Goal: Information Seeking & Learning: Find specific fact

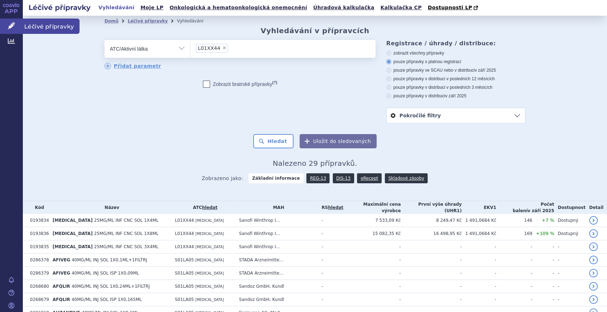
click at [18, 24] on link "Léčivé přípravky" at bounding box center [11, 26] width 23 height 15
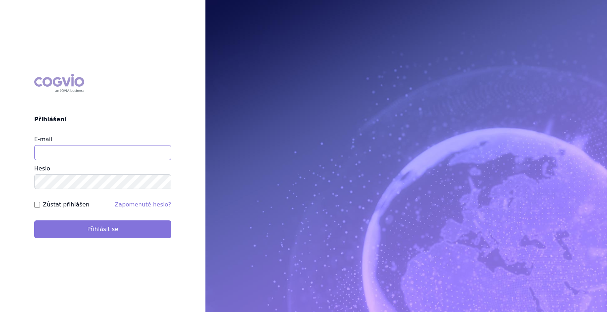
type input "marek_sebrle@accord-healthcare.com"
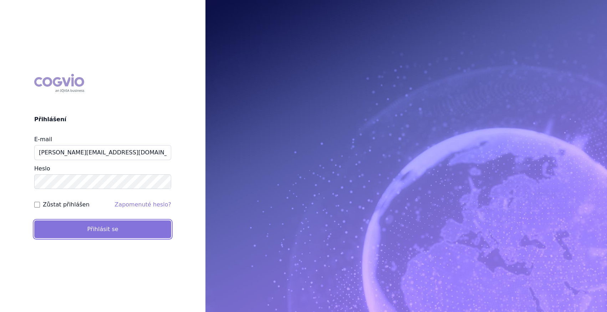
click at [107, 229] on button "Přihlásit se" at bounding box center [102, 229] width 137 height 18
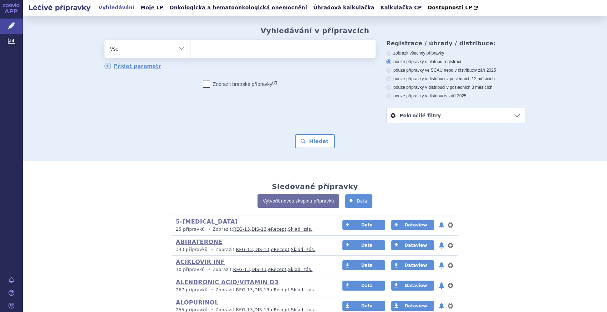
click at [184, 51] on select "Vše Přípravek/SUKL kód MAH VPOIS ATC/Aktivní látka Léková forma Síla" at bounding box center [147, 48] width 86 height 16
select select "filter-atc-group"
click at [104, 40] on select "Vše Přípravek/SUKL kód MAH VPOIS ATC/Aktivní látka Léková forma Síla" at bounding box center [147, 48] width 86 height 16
click at [212, 45] on ul at bounding box center [282, 47] width 185 height 15
click at [190, 45] on select at bounding box center [190, 49] width 0 height 18
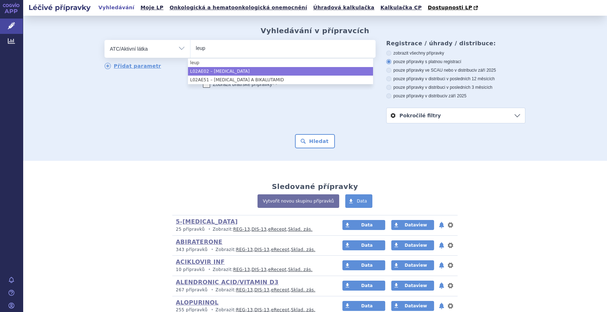
type input "leup"
select select "L02AE02"
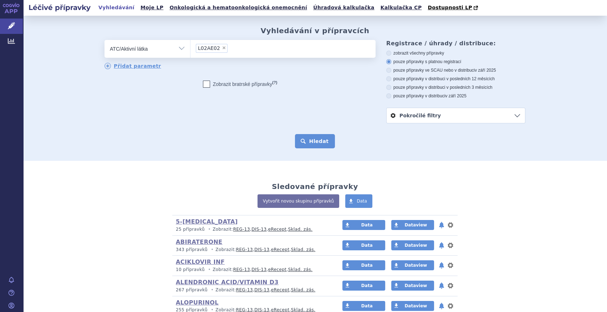
click at [312, 142] on button "Hledat" at bounding box center [315, 141] width 40 height 14
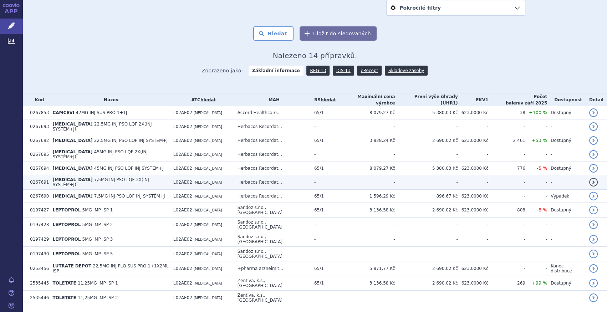
scroll to position [113, 0]
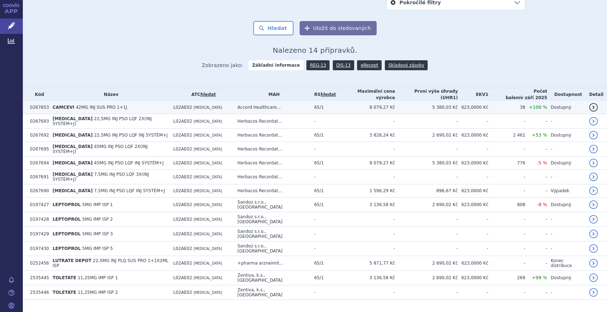
click at [134, 106] on td "CAMCEVI 42MG INJ SUS PRO 1+1J" at bounding box center [109, 107] width 120 height 13
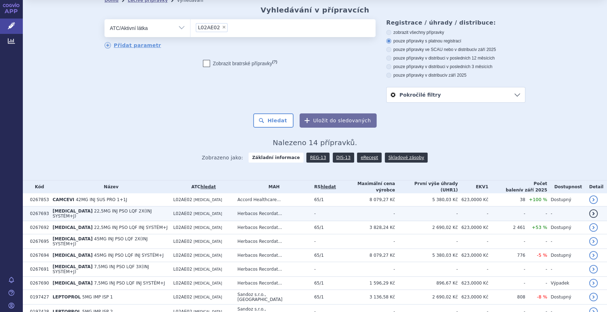
scroll to position [32, 0]
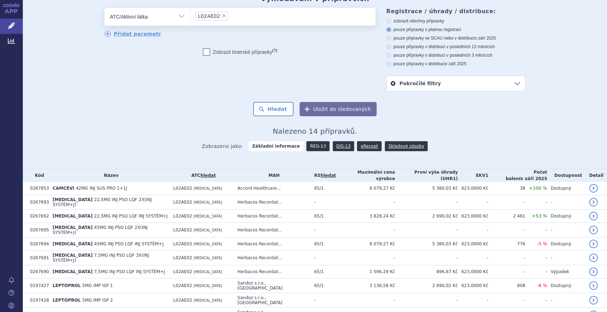
drag, startPoint x: 312, startPoint y: 145, endPoint x: 308, endPoint y: 145, distance: 4.3
click at [312, 145] on link "REG-13" at bounding box center [317, 146] width 23 height 10
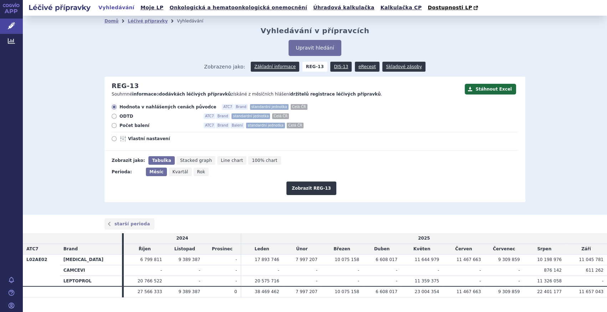
click at [130, 128] on span "Počet balení" at bounding box center [158, 126] width 78 height 6
click at [121, 129] on div "Hodnota v nahlášených cenách původce ATC7 Brand standardní jednotka Celá ČR ODT…" at bounding box center [311, 127] width 414 height 47
click at [125, 124] on span "Počet balení" at bounding box center [158, 126] width 78 height 6
click at [117, 124] on input "Počet balení ATC7 Brand Balení standardní jednotka Celá ČR" at bounding box center [114, 126] width 5 height 5
radio input "true"
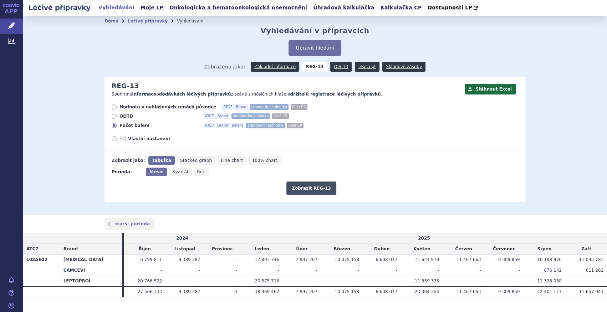
click at [305, 184] on button "Zobrazit REG-13" at bounding box center [311, 188] width 50 height 14
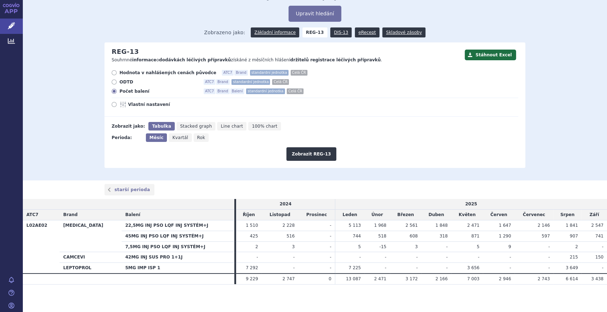
scroll to position [36, 0]
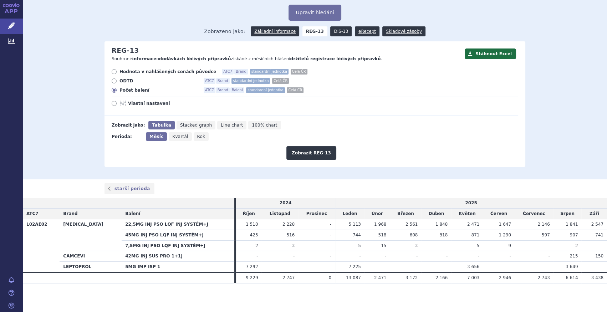
click at [335, 32] on link "DIS-13" at bounding box center [340, 31] width 21 height 10
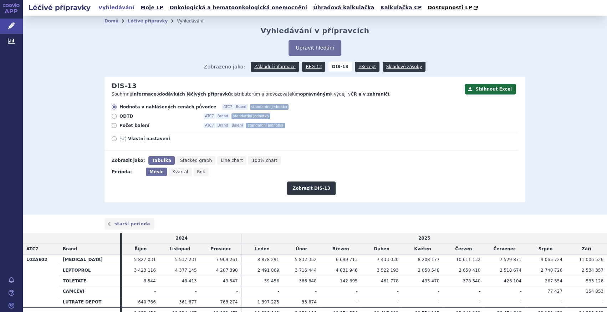
click at [127, 122] on div "Hodnota v nahlášených cenách původce ATC7 Brand standardní jednotka ODTD ATC7 B…" at bounding box center [311, 127] width 414 height 47
click at [131, 124] on span "Počet balení" at bounding box center [158, 126] width 78 height 6
click at [117, 124] on input "Počet balení ATC7 Brand Balení standardní jednotka" at bounding box center [114, 126] width 5 height 5
radio input "true"
click at [294, 186] on button "Zobrazit DIS-13" at bounding box center [311, 188] width 48 height 14
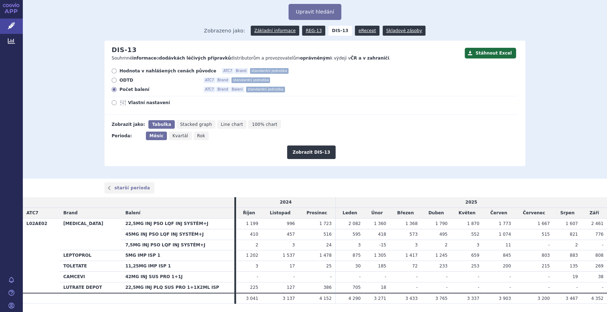
scroll to position [57, 0]
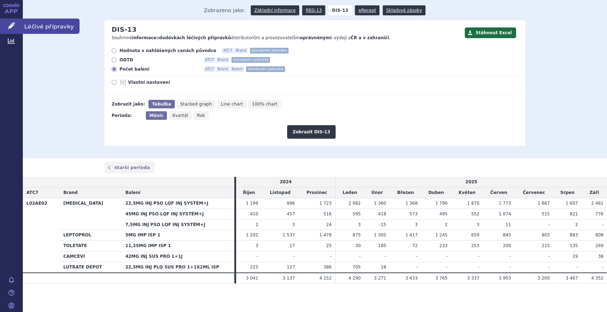
click at [15, 28] on icon at bounding box center [11, 25] width 7 height 7
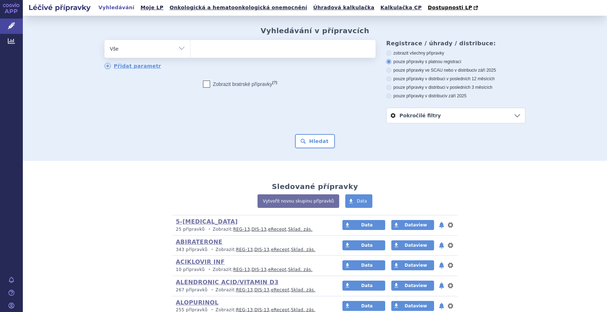
click at [181, 51] on select "Vše Přípravek/SUKL kód MAH VPOIS ATC/Aktivní látka Léková forma Síla" at bounding box center [147, 48] width 86 height 16
click at [202, 49] on ul at bounding box center [282, 47] width 185 height 15
click at [190, 49] on select at bounding box center [190, 49] width 0 height 18
click at [178, 53] on select "Vše Přípravek/SUKL kód MAH VPOIS ATC/Aktivní látka Léková forma Síla" at bounding box center [147, 48] width 86 height 16
select select "filter-atc-group"
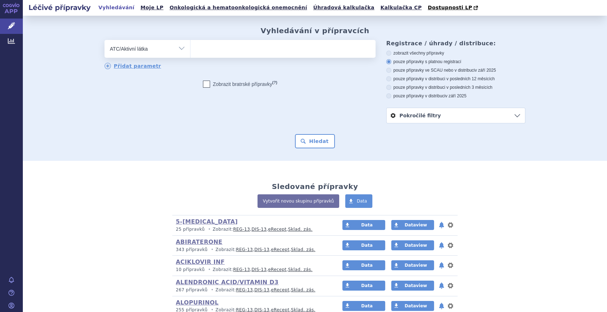
click at [104, 40] on select "Vše Přípravek/SUKL kód MAH VPOIS ATC/Aktivní látka Léková forma Síla" at bounding box center [147, 48] width 86 height 16
click at [227, 53] on ul at bounding box center [282, 47] width 185 height 15
click at [190, 53] on select at bounding box center [190, 49] width 0 height 18
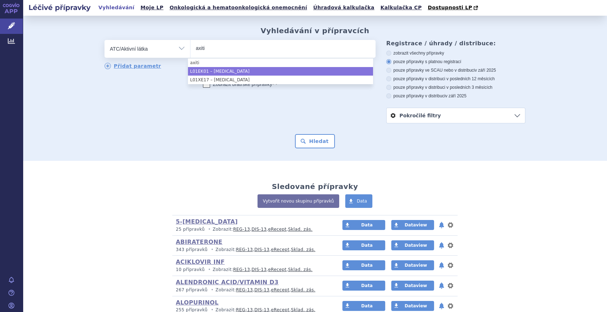
type input "axiti"
select select "L01EK01"
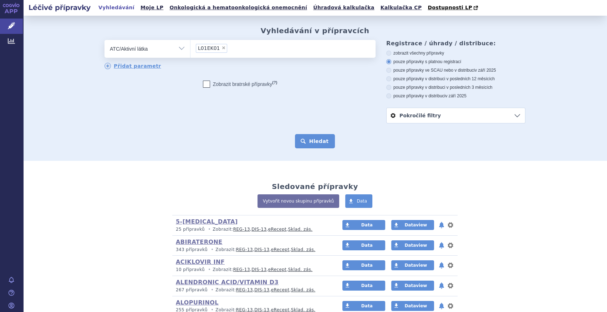
click at [313, 143] on button "Hledat" at bounding box center [315, 141] width 40 height 14
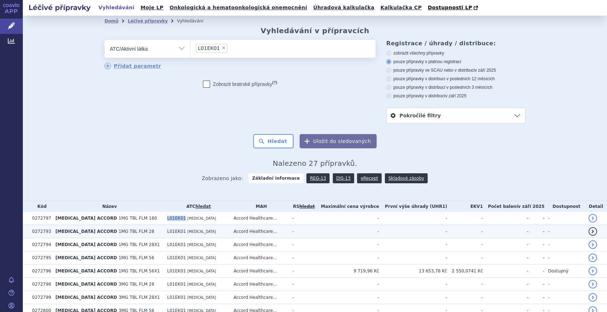
drag, startPoint x: 147, startPoint y: 220, endPoint x: 164, endPoint y: 225, distance: 17.6
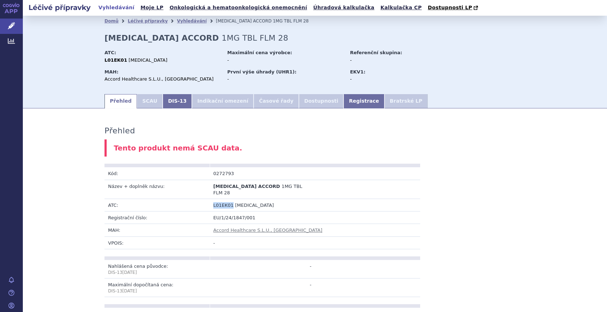
drag, startPoint x: 227, startPoint y: 200, endPoint x: 211, endPoint y: 200, distance: 15.3
click at [213, 202] on span "L01EK01" at bounding box center [223, 204] width 20 height 5
copy span "L01EK01"
